Goal: Task Accomplishment & Management: Manage account settings

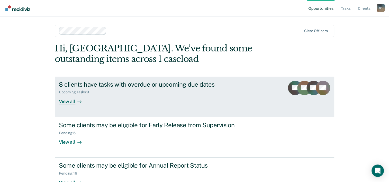
click at [141, 84] on div "8 clients have tasks with overdue or upcoming due dates" at bounding box center [149, 84] width 180 height 7
